Goal: Transaction & Acquisition: Book appointment/travel/reservation

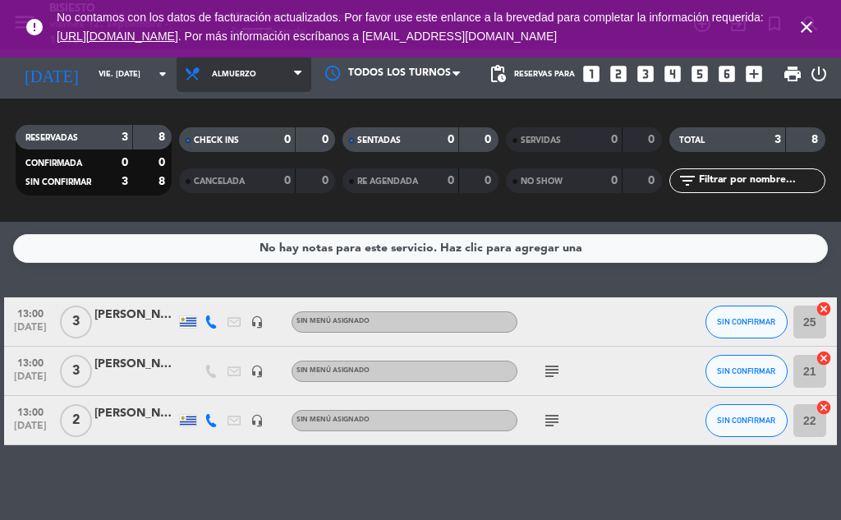
click at [236, 81] on span "Almuerzo" at bounding box center [244, 74] width 135 height 36
click at [244, 262] on ng-component "menu Bisiesto viernes 12. septiembre - 14:48 Mis reservas Mapa de mesas Disponi…" at bounding box center [420, 260] width 841 height 520
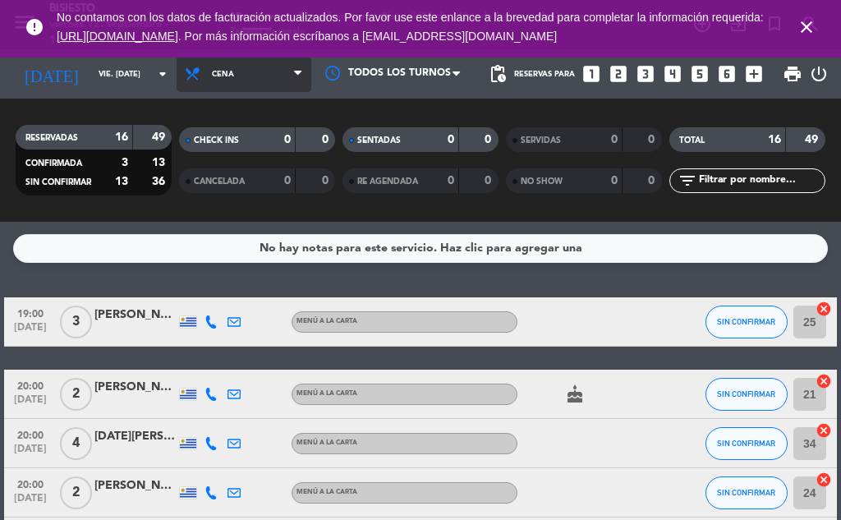
click at [212, 72] on span "Cena" at bounding box center [223, 74] width 22 height 9
click at [237, 143] on div "menu Bisiesto viernes 12. septiembre - 14:50 Mis reservas Mapa de mesas Disponi…" at bounding box center [420, 111] width 841 height 222
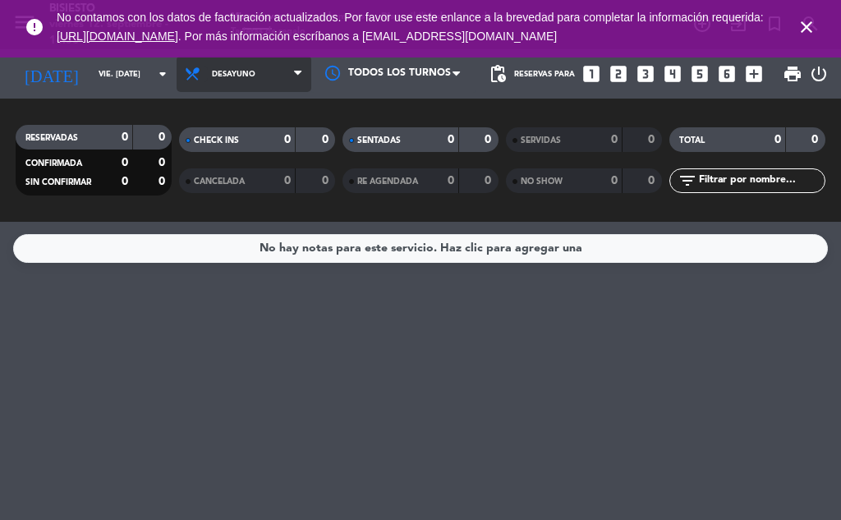
click at [186, 67] on icon at bounding box center [196, 74] width 24 height 16
click at [225, 243] on ng-component "menu Bisiesto viernes 12. septiembre - 14:53 Mis reservas Mapa de mesas Disponi…" at bounding box center [420, 260] width 841 height 520
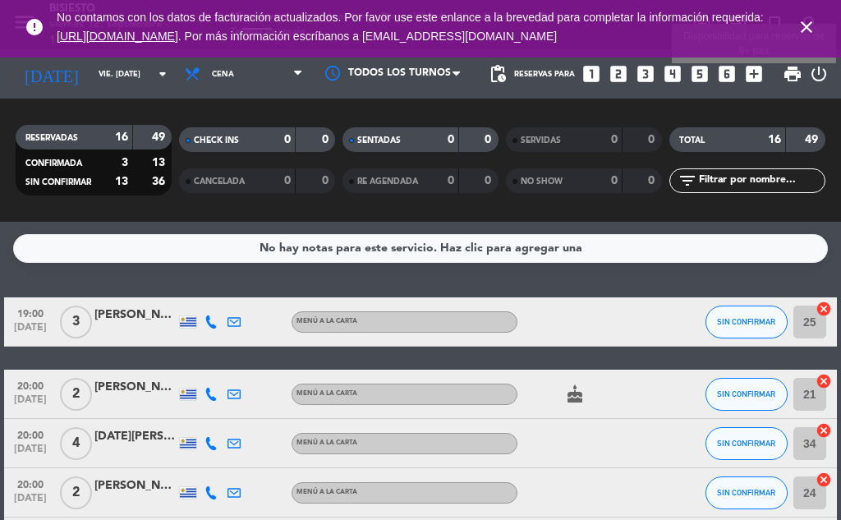
click at [755, 76] on icon "add_box" at bounding box center [754, 73] width 21 height 21
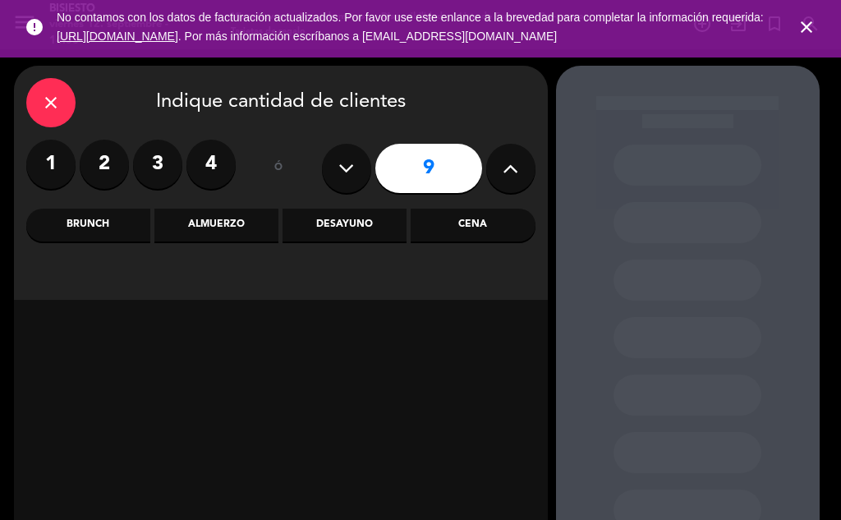
click at [504, 168] on icon at bounding box center [511, 168] width 16 height 25
type input "12"
click at [480, 228] on div "Cena" at bounding box center [473, 225] width 124 height 33
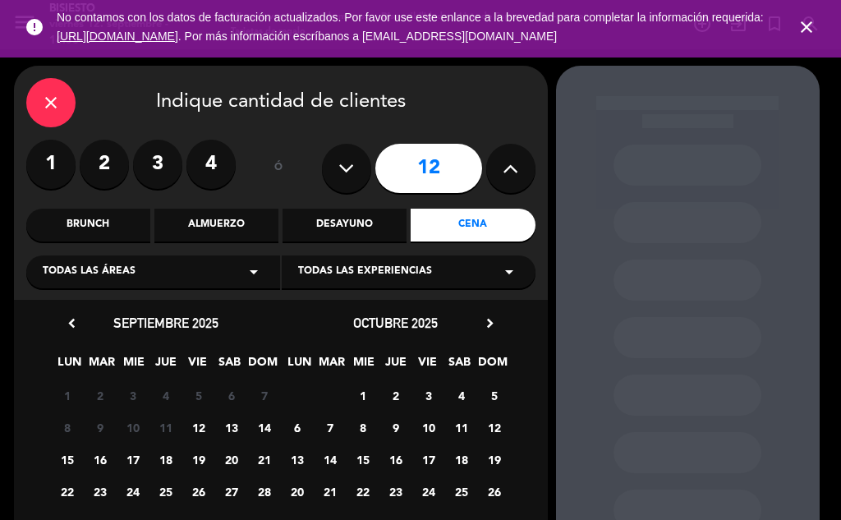
click at [206, 426] on span "12" at bounding box center [198, 427] width 27 height 27
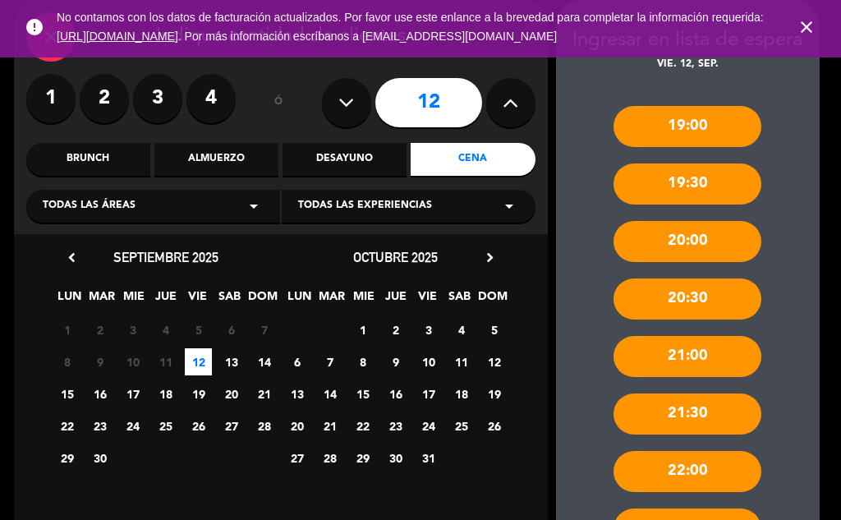
click at [739, 352] on div "21:00" at bounding box center [688, 356] width 148 height 41
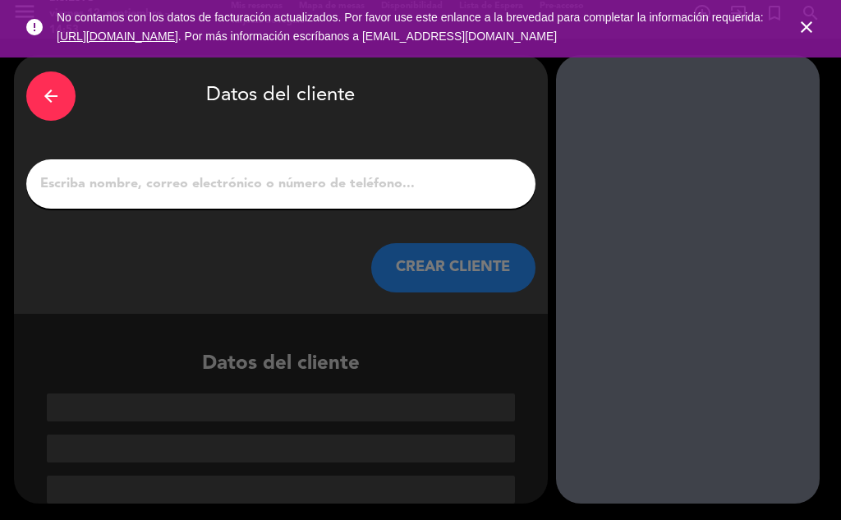
scroll to position [11, 0]
click at [199, 161] on div at bounding box center [280, 183] width 509 height 49
click at [200, 170] on div at bounding box center [280, 183] width 509 height 49
click at [200, 179] on input "1" at bounding box center [281, 184] width 485 height 23
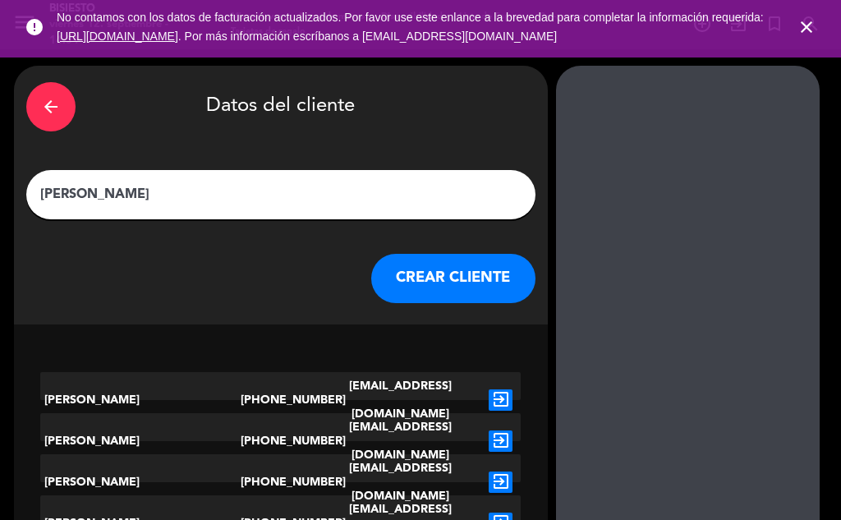
type input "[PERSON_NAME]"
click at [509, 283] on button "CREAR CLIENTE" at bounding box center [453, 278] width 164 height 49
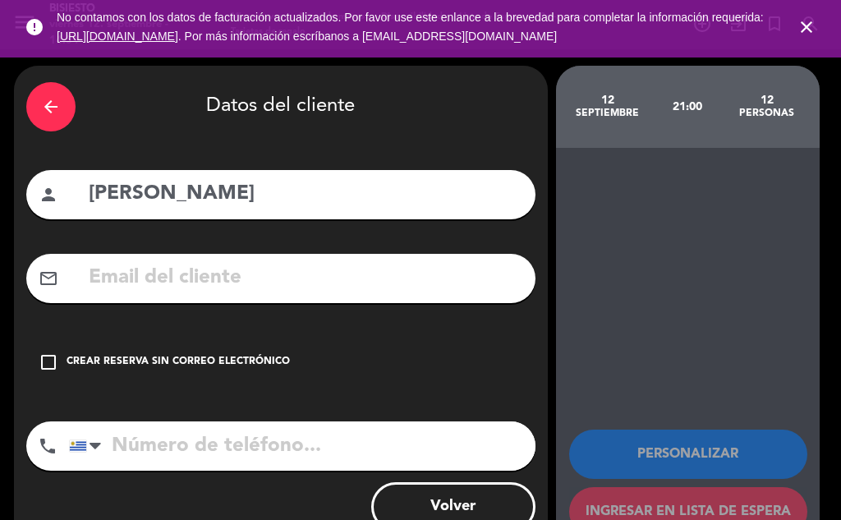
click at [43, 367] on icon "check_box_outline_blank" at bounding box center [49, 363] width 20 height 20
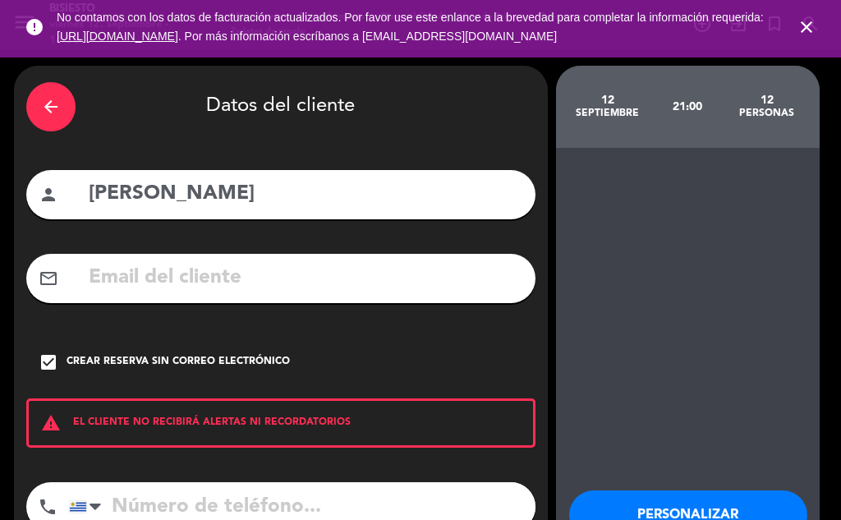
click at [158, 504] on input "tel" at bounding box center [302, 506] width 467 height 49
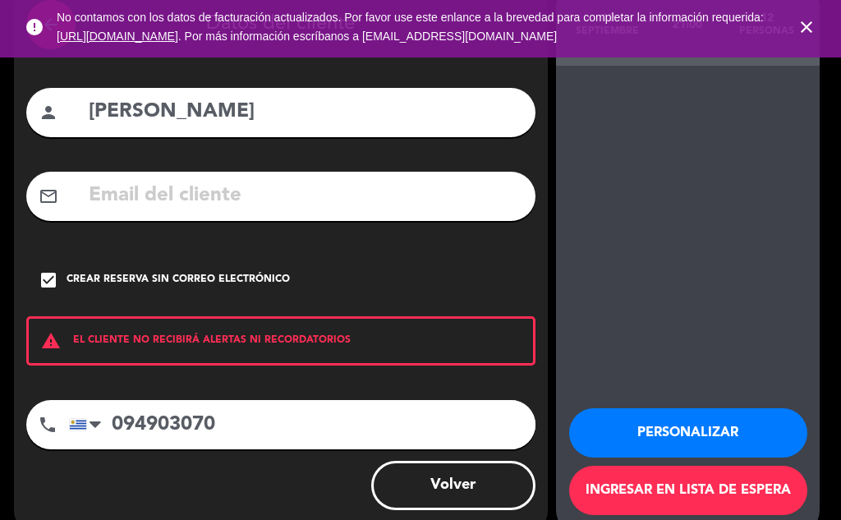
type input "094903070"
click at [684, 426] on button "Personalizar" at bounding box center [688, 432] width 238 height 49
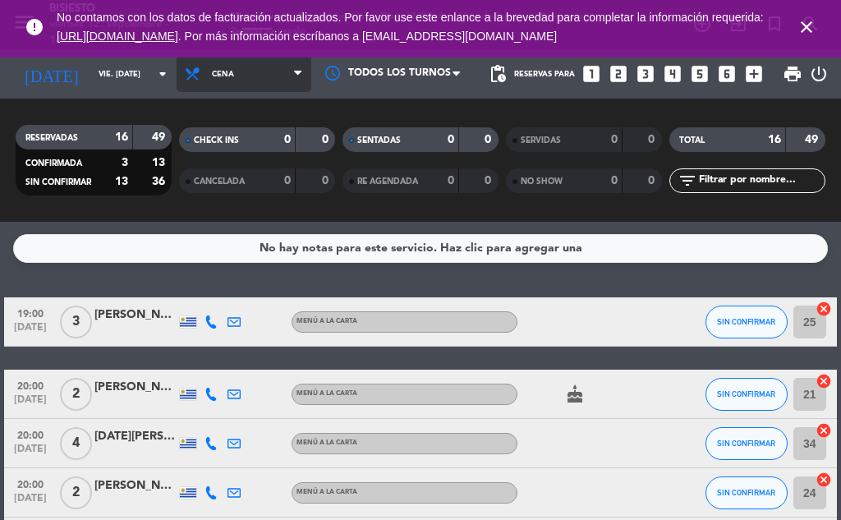
click at [239, 76] on span "Cena" at bounding box center [244, 74] width 135 height 36
click at [628, 431] on div at bounding box center [587, 443] width 138 height 48
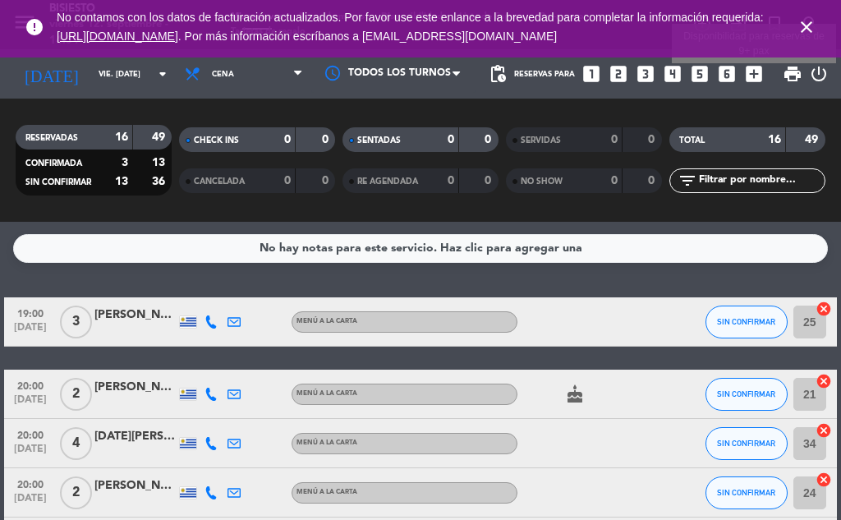
click at [749, 70] on icon "add_box" at bounding box center [754, 73] width 21 height 21
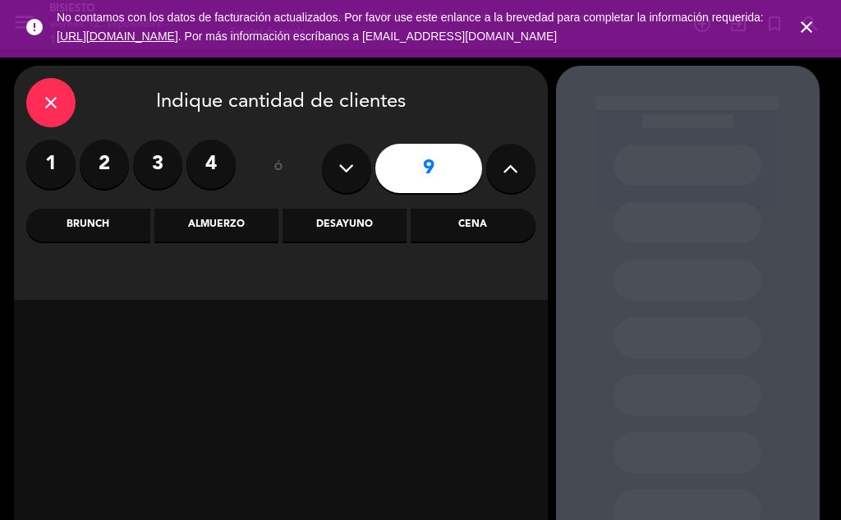
click at [510, 169] on icon at bounding box center [511, 168] width 16 height 25
type input "12"
click at [466, 226] on div "Cena" at bounding box center [473, 225] width 124 height 33
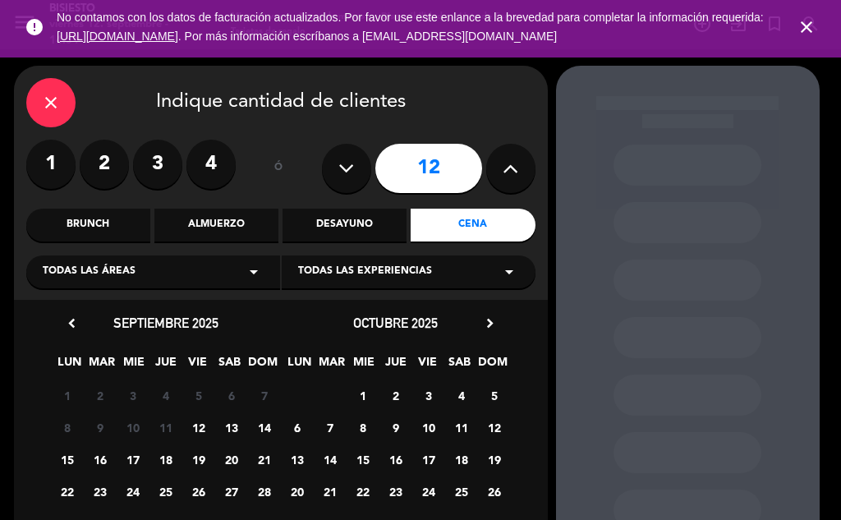
click at [196, 423] on span "12" at bounding box center [198, 427] width 27 height 27
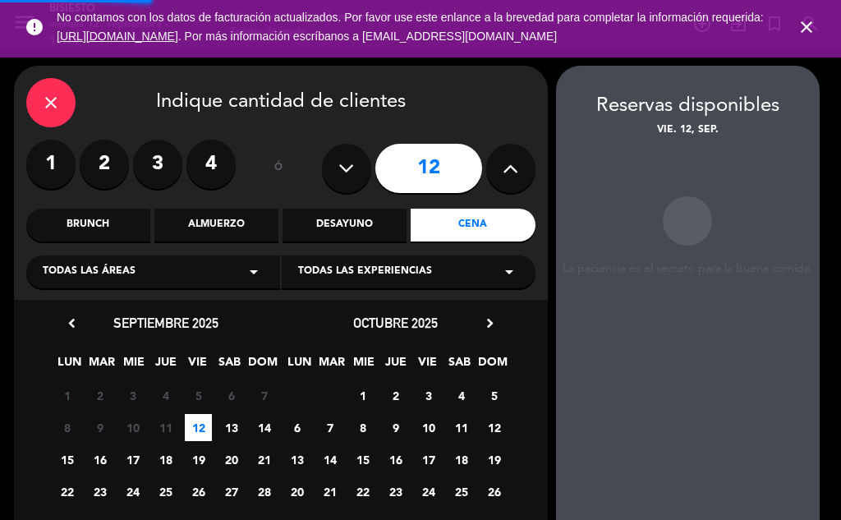
scroll to position [66, 0]
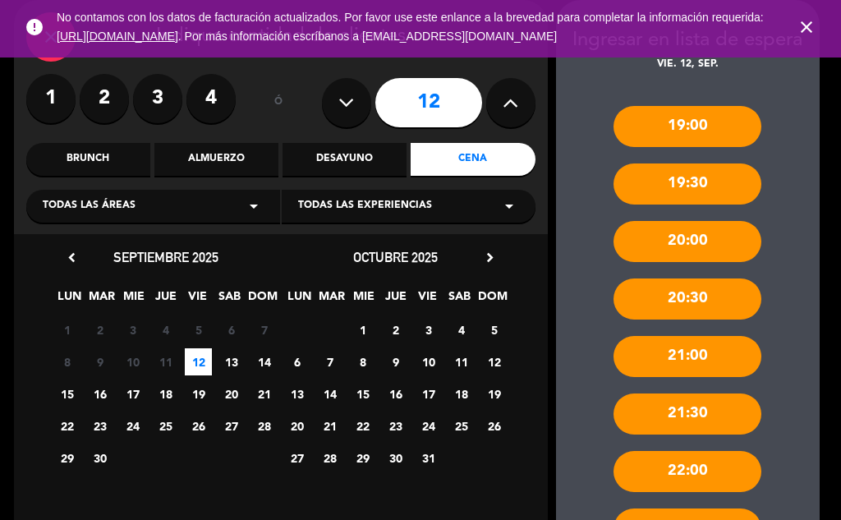
click at [679, 353] on div "21:00" at bounding box center [688, 356] width 148 height 41
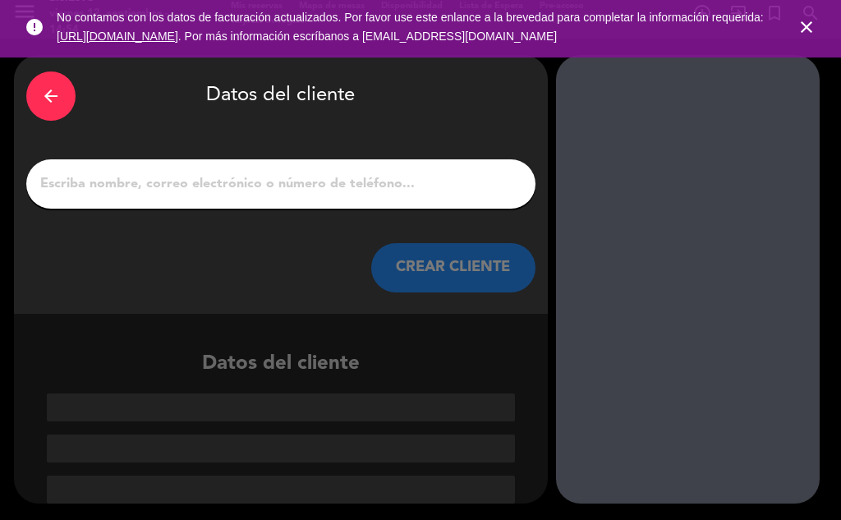
click at [389, 188] on input "1" at bounding box center [281, 184] width 485 height 23
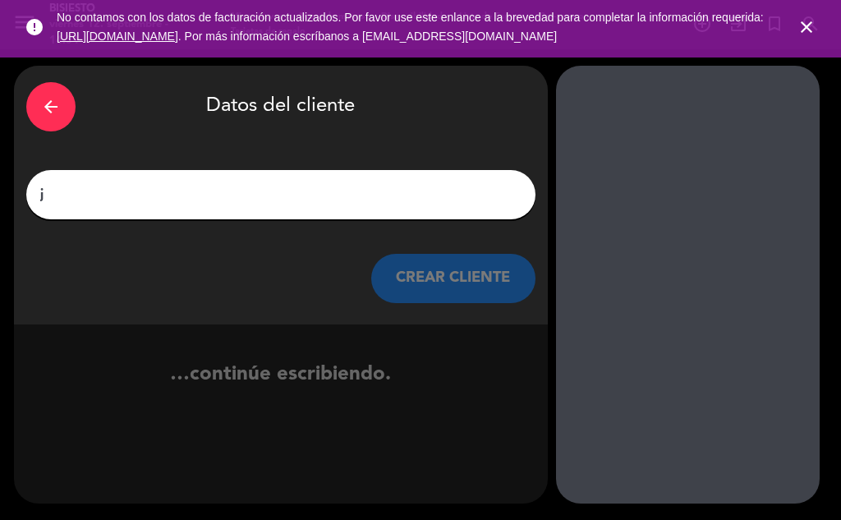
scroll to position [0, 0]
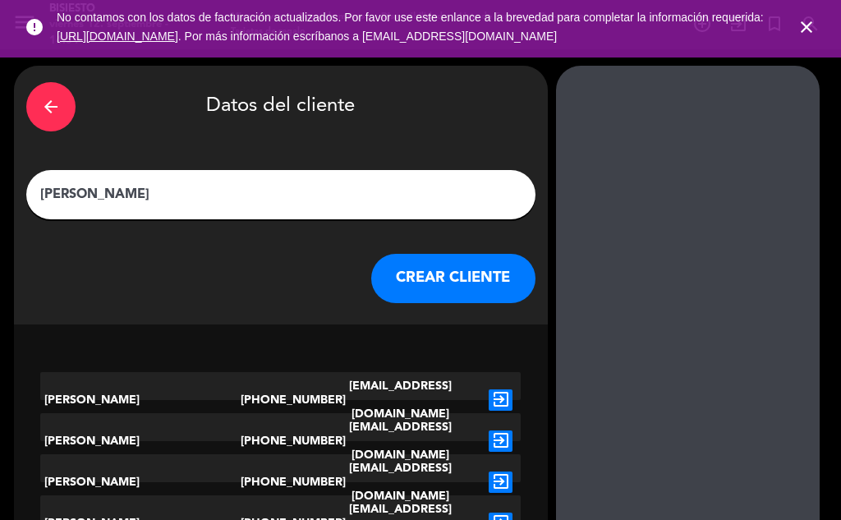
type input "[PERSON_NAME]"
click at [442, 282] on button "CREAR CLIENTE" at bounding box center [453, 278] width 164 height 49
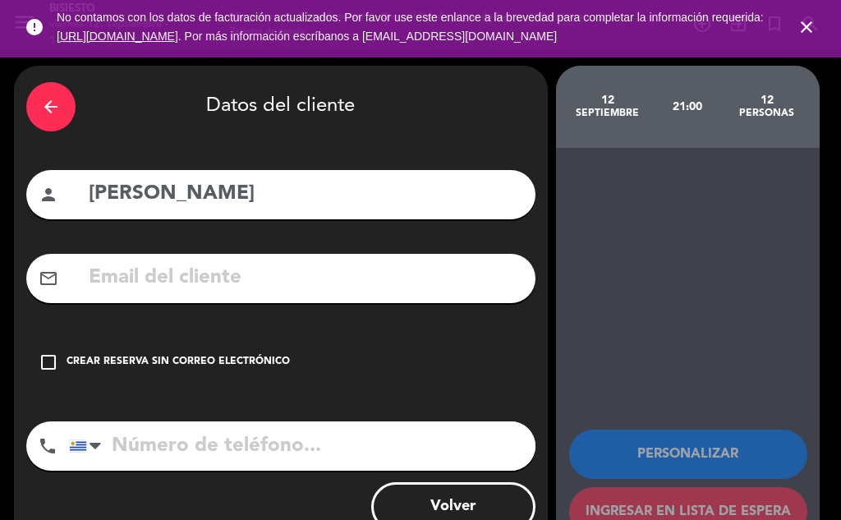
click at [54, 362] on icon "check_box_outline_blank" at bounding box center [49, 363] width 20 height 20
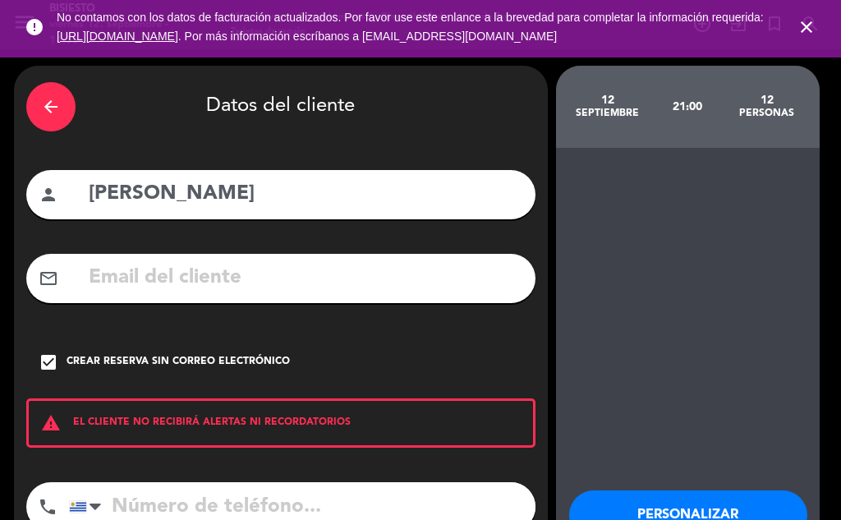
click at [175, 490] on input "tel" at bounding box center [302, 506] width 467 height 49
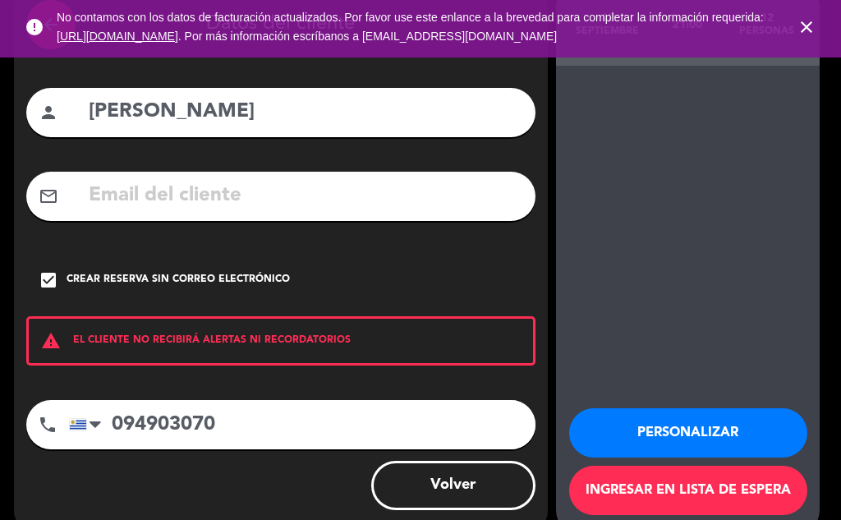
type input "094903070"
click at [695, 431] on button "Personalizar" at bounding box center [688, 432] width 238 height 49
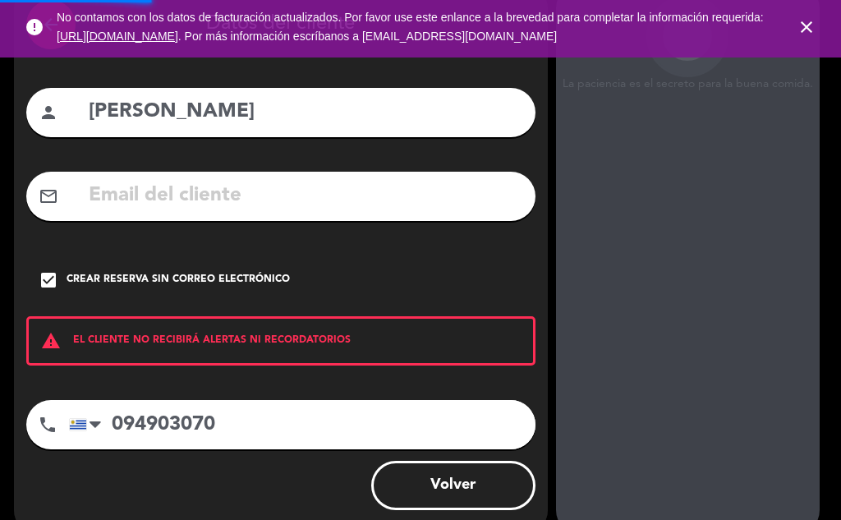
scroll to position [66, 0]
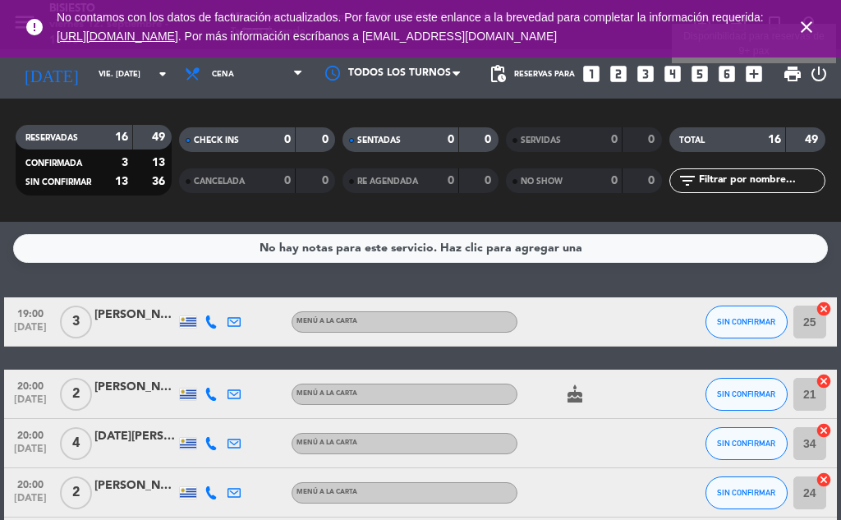
click at [754, 73] on icon "add_box" at bounding box center [754, 73] width 21 height 21
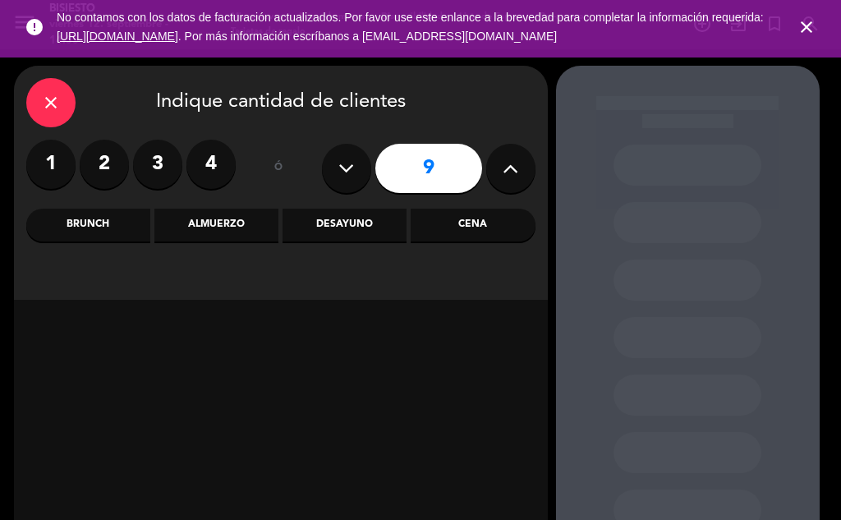
click at [477, 218] on div "Cena" at bounding box center [473, 225] width 124 height 33
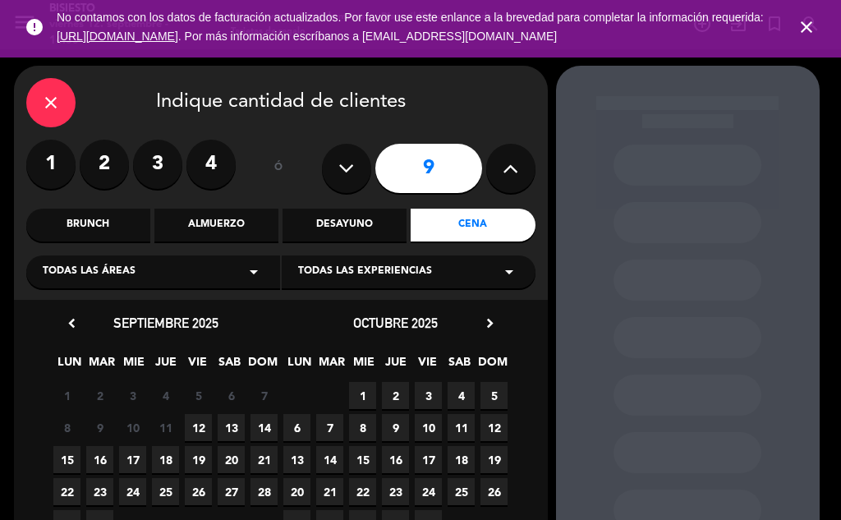
click at [204, 432] on span "12" at bounding box center [198, 427] width 27 height 27
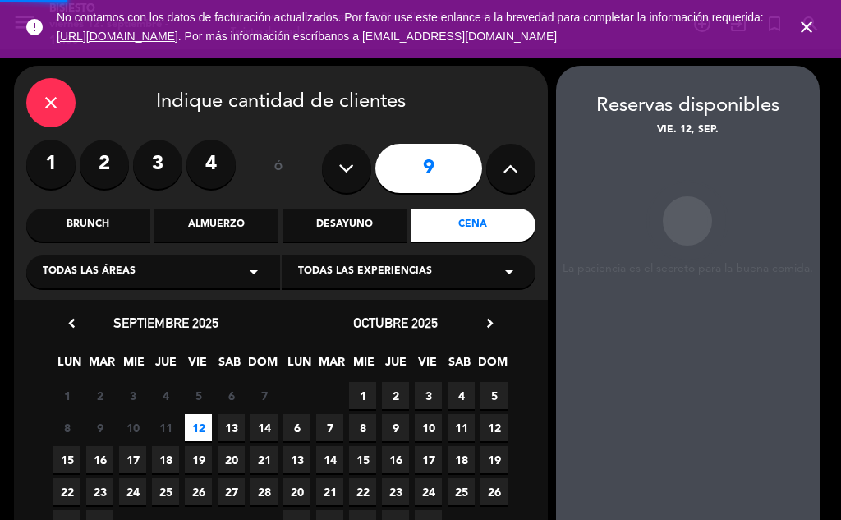
scroll to position [66, 0]
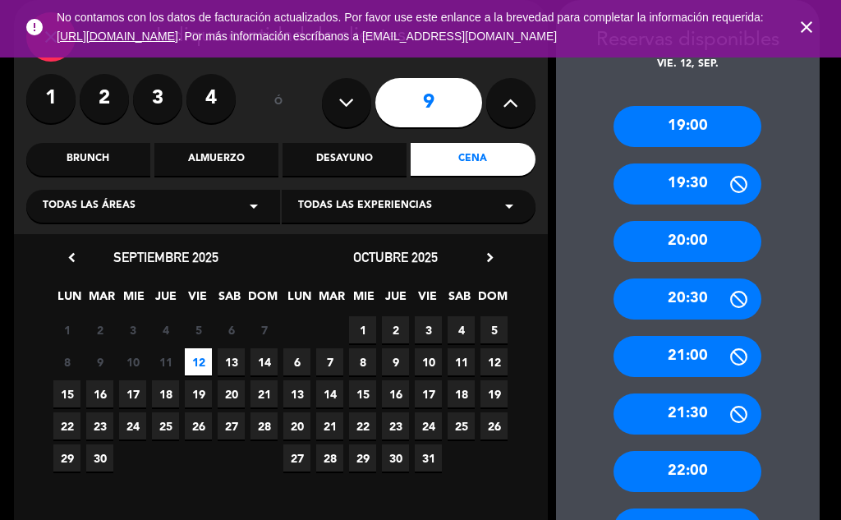
click at [507, 108] on icon at bounding box center [511, 102] width 16 height 25
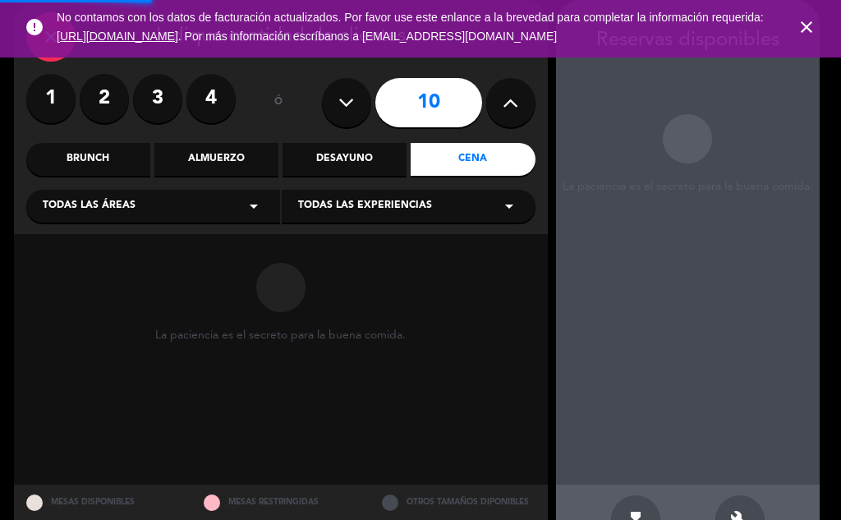
click at [507, 108] on icon at bounding box center [511, 102] width 16 height 25
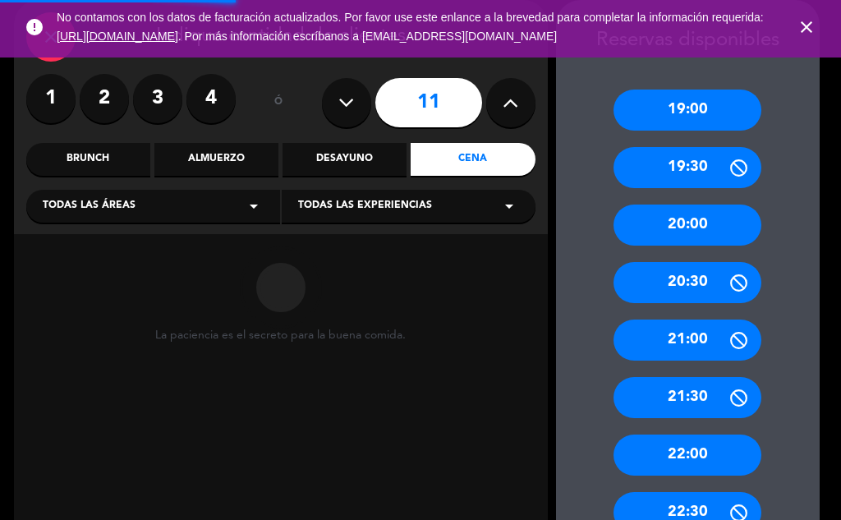
click at [507, 108] on icon at bounding box center [511, 102] width 16 height 25
type input "12"
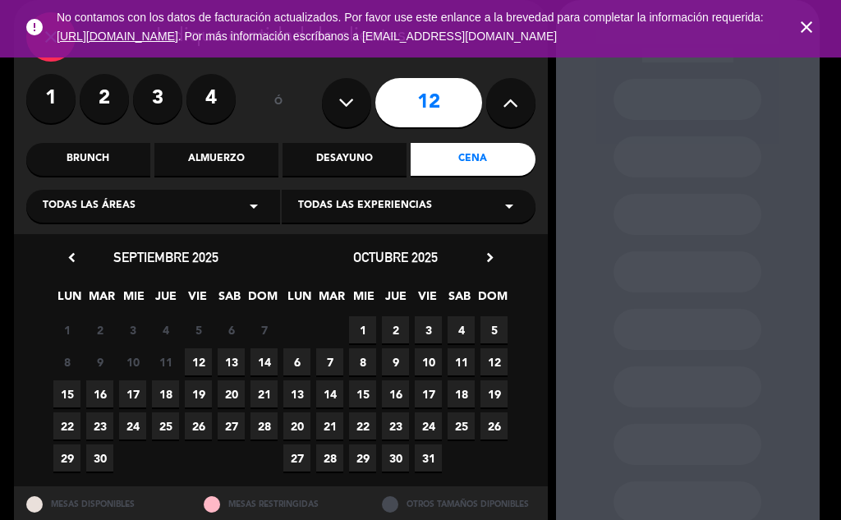
click at [194, 366] on span "12" at bounding box center [198, 361] width 27 height 27
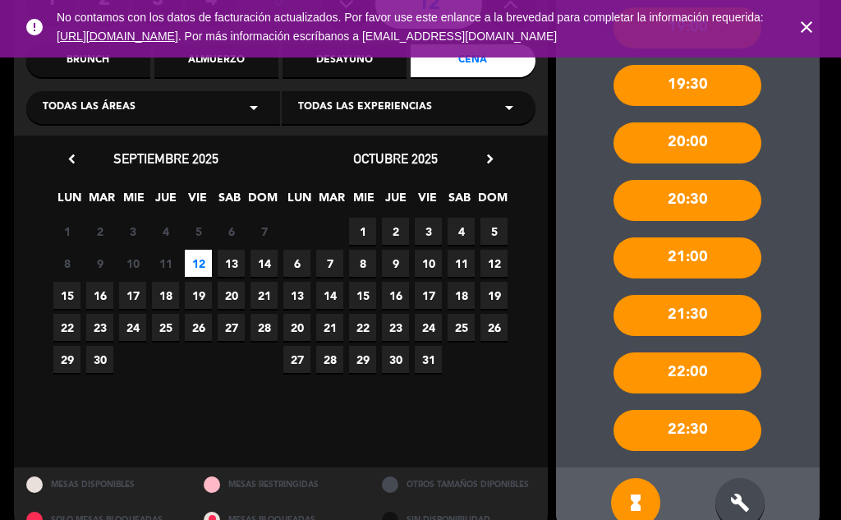
scroll to position [199, 0]
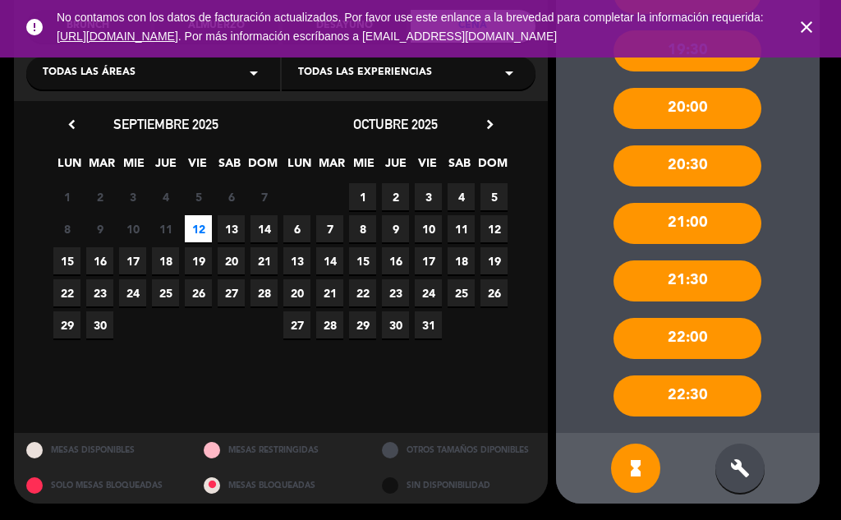
click at [728, 464] on div "build" at bounding box center [740, 468] width 49 height 49
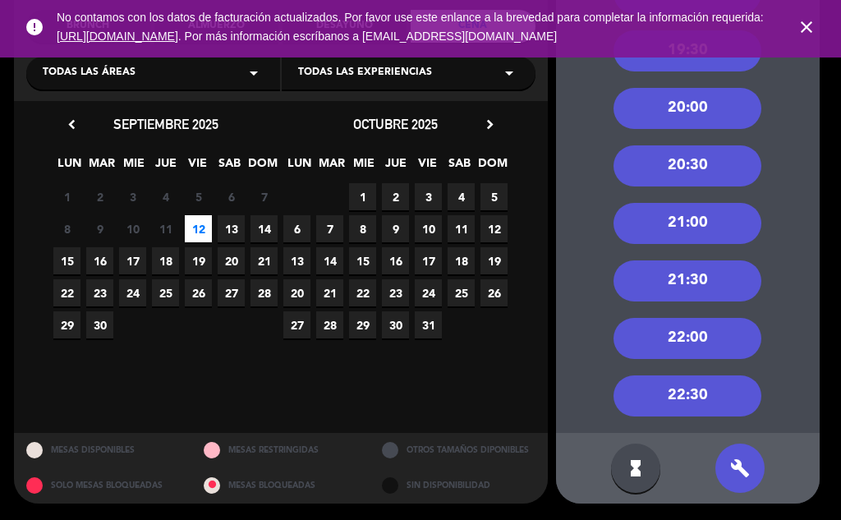
scroll to position [35, 0]
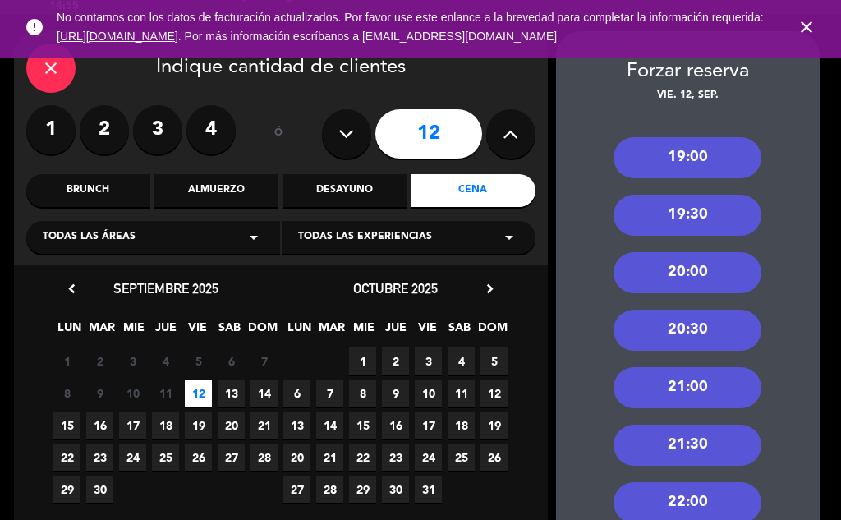
click at [698, 384] on div "21:00" at bounding box center [688, 387] width 148 height 41
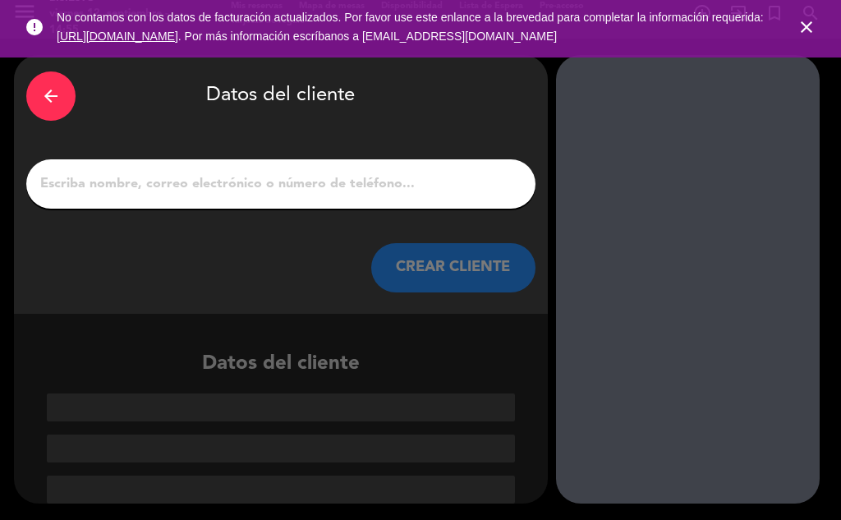
click at [211, 177] on input "1" at bounding box center [281, 184] width 485 height 23
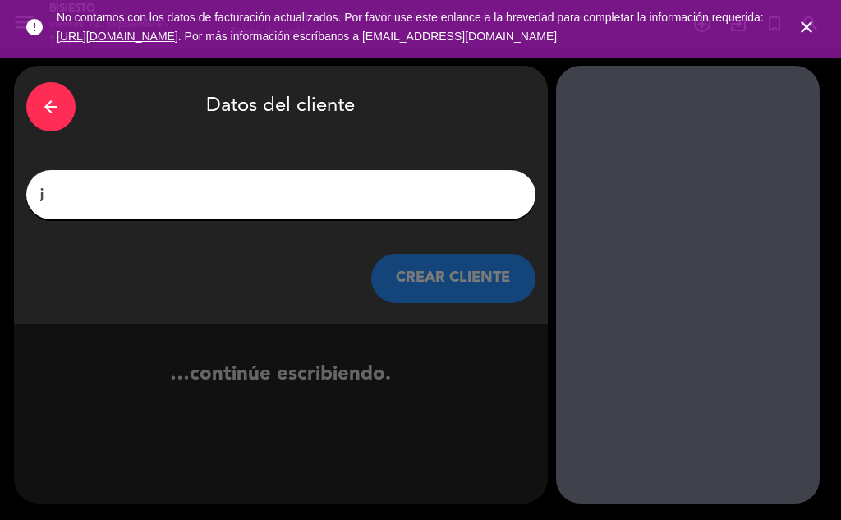
scroll to position [0, 0]
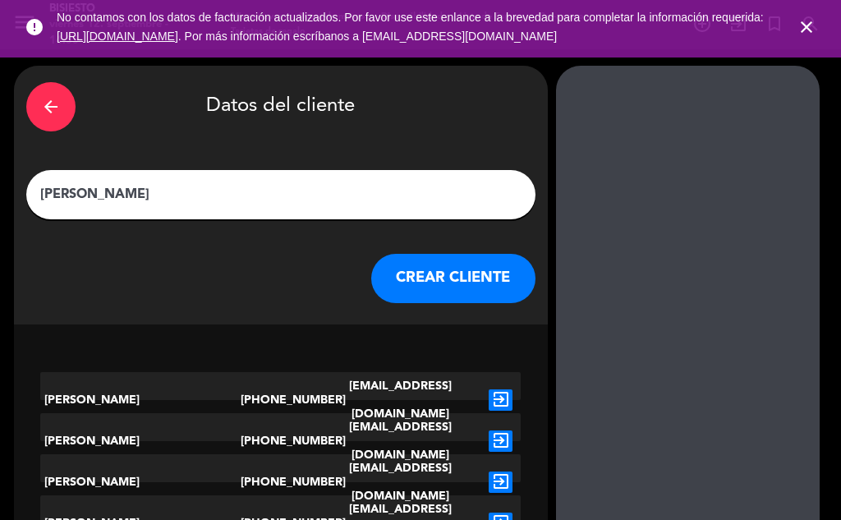
type input "[PERSON_NAME]"
click at [502, 278] on button "CREAR CLIENTE" at bounding box center [453, 278] width 164 height 49
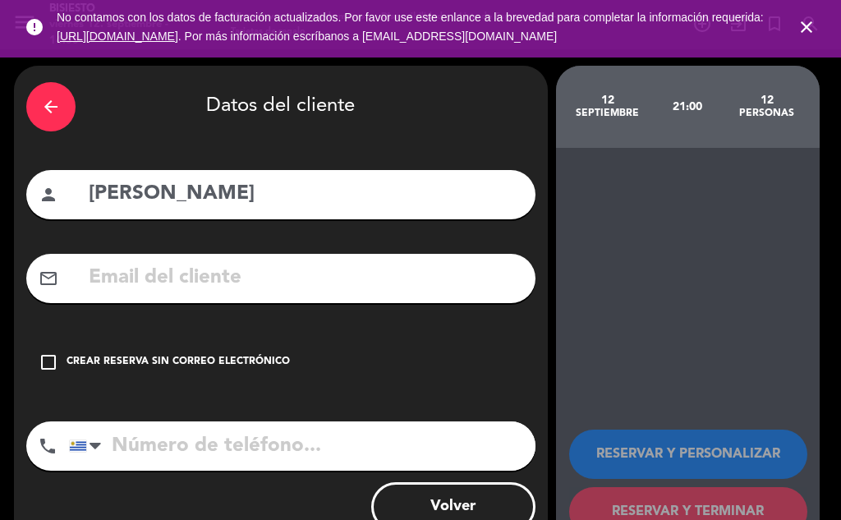
click at [35, 361] on div "check_box_outline_blank Crear reserva sin correo electrónico" at bounding box center [280, 362] width 509 height 49
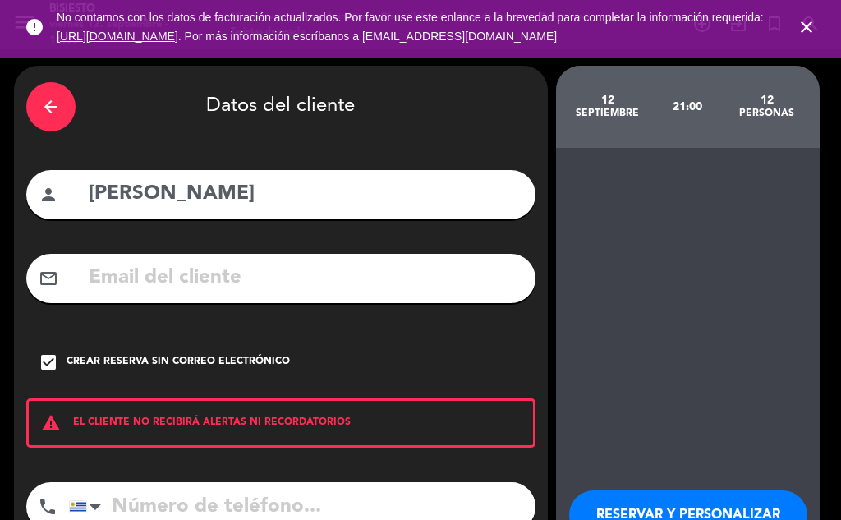
click at [187, 505] on input "tel" at bounding box center [302, 506] width 467 height 49
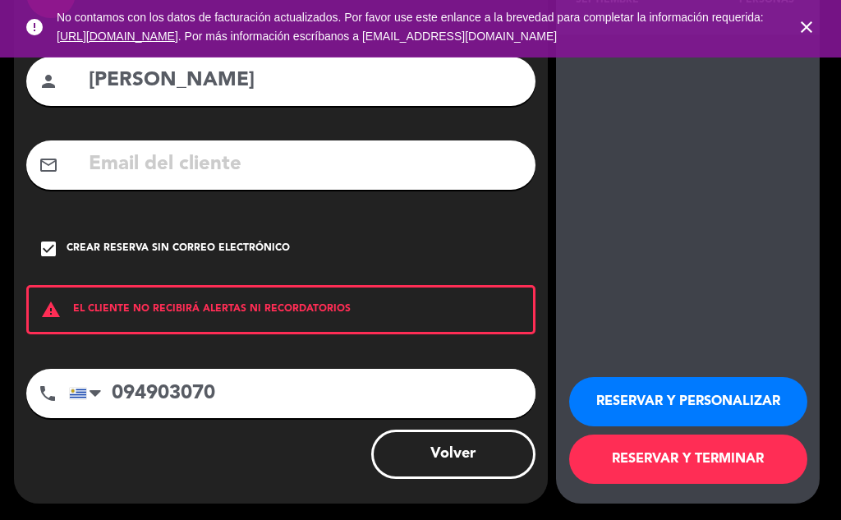
type input "094903070"
click at [626, 380] on button "RESERVAR Y PERSONALIZAR" at bounding box center [688, 401] width 238 height 49
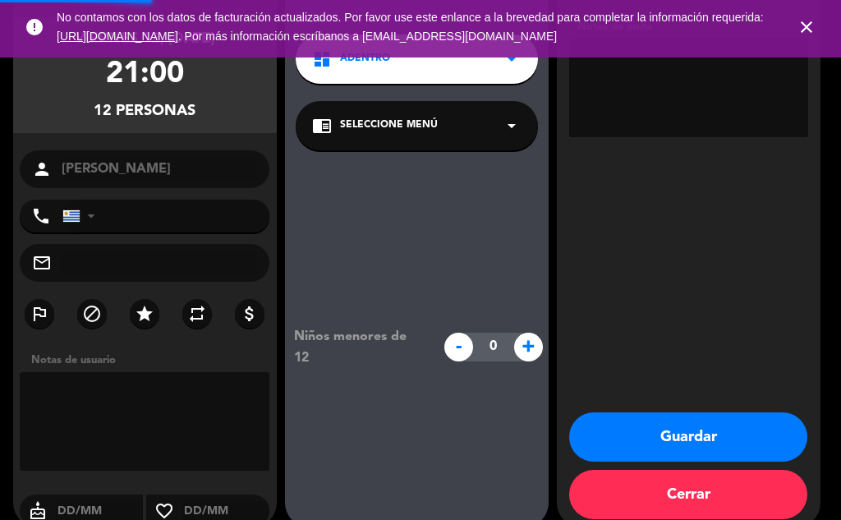
type input "[PHONE_NUMBER]"
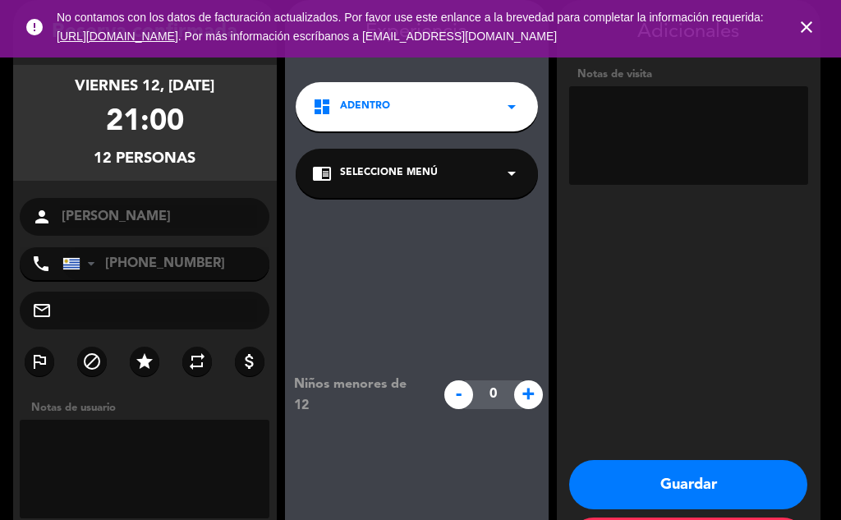
click at [659, 102] on textarea at bounding box center [688, 135] width 239 height 99
type textarea "meson"
click at [668, 482] on button "Guardar" at bounding box center [688, 484] width 238 height 49
